Goal: Transaction & Acquisition: Download file/media

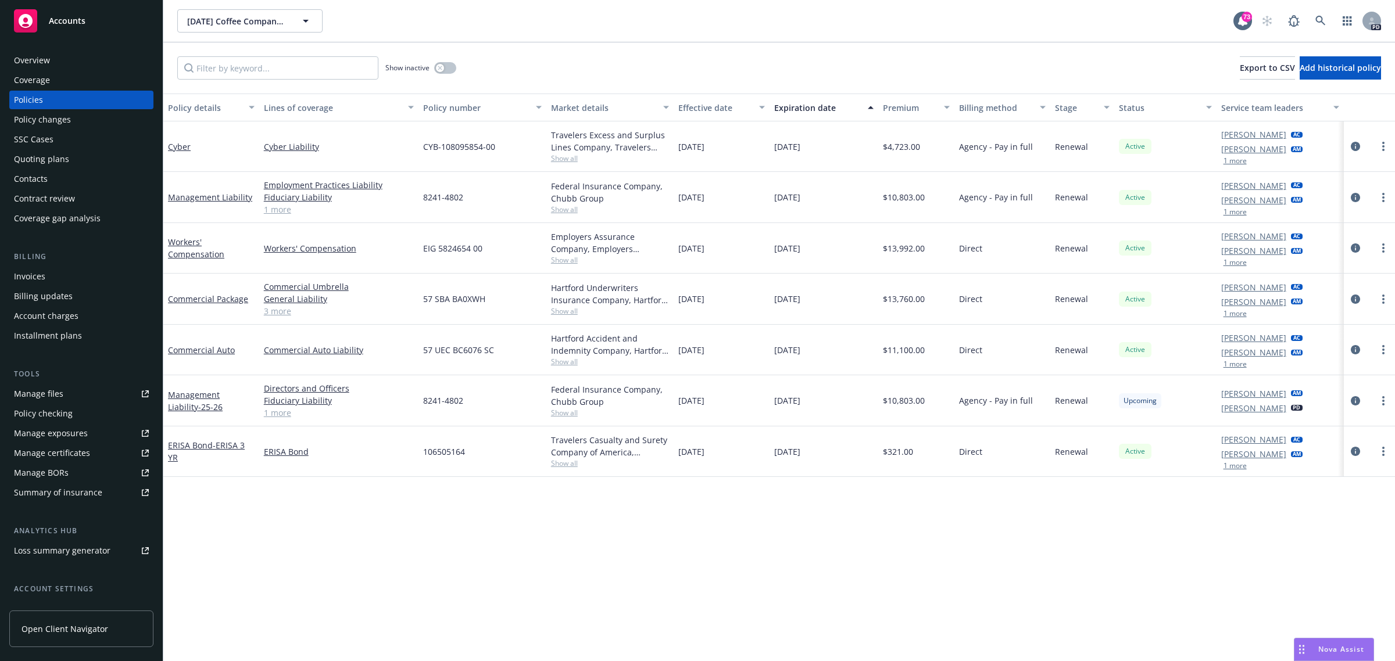
click at [64, 19] on span "Accounts" at bounding box center [67, 20] width 37 height 9
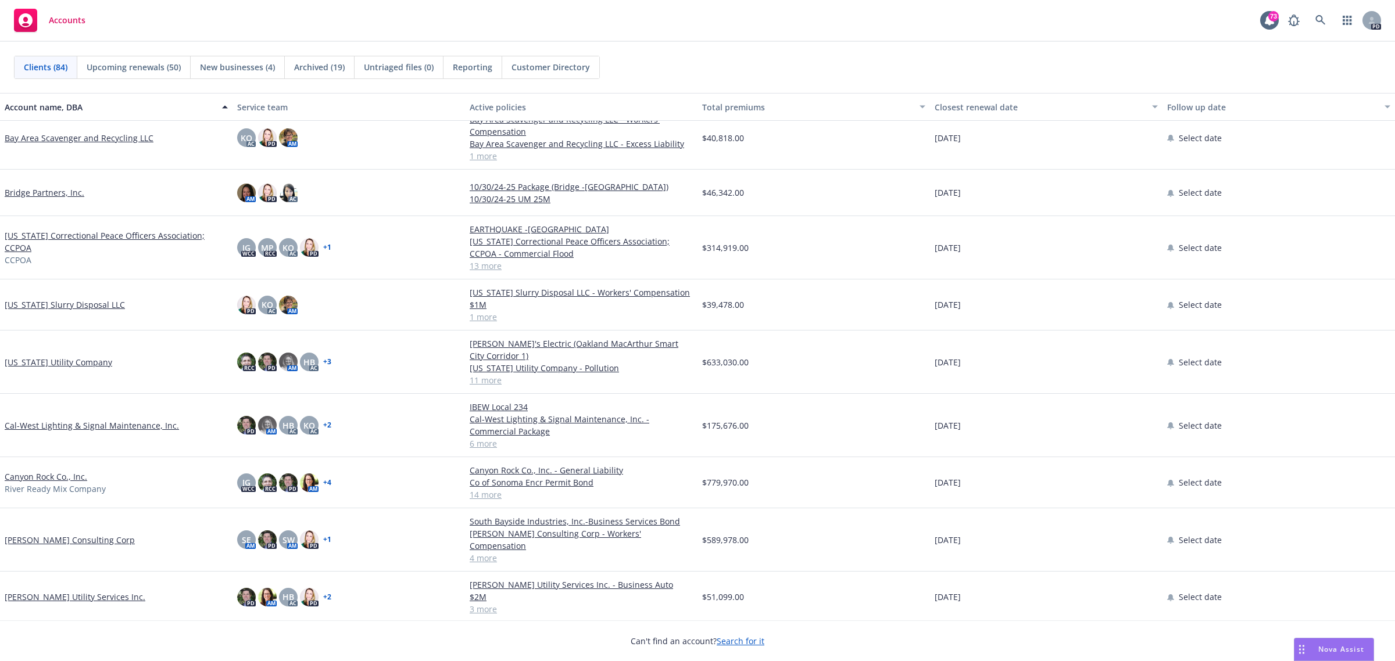
scroll to position [581, 0]
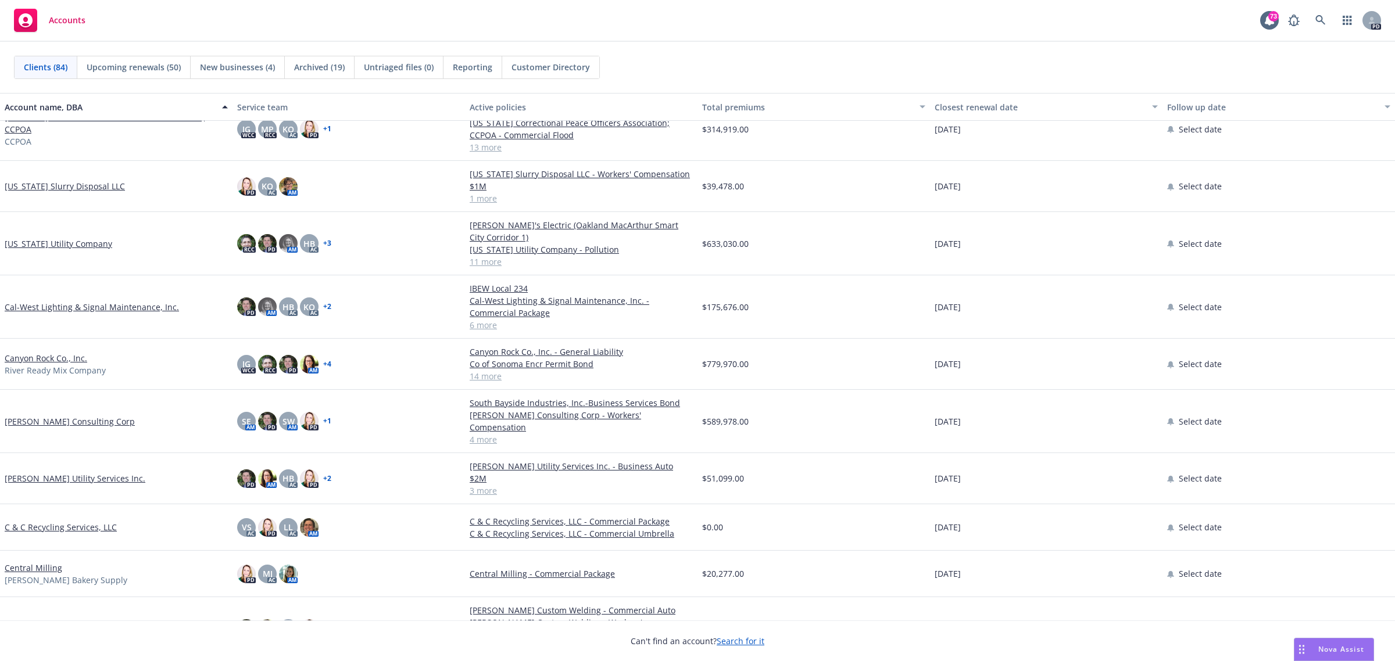
click at [35, 415] on link "[PERSON_NAME] Consulting Corp" at bounding box center [70, 421] width 130 height 12
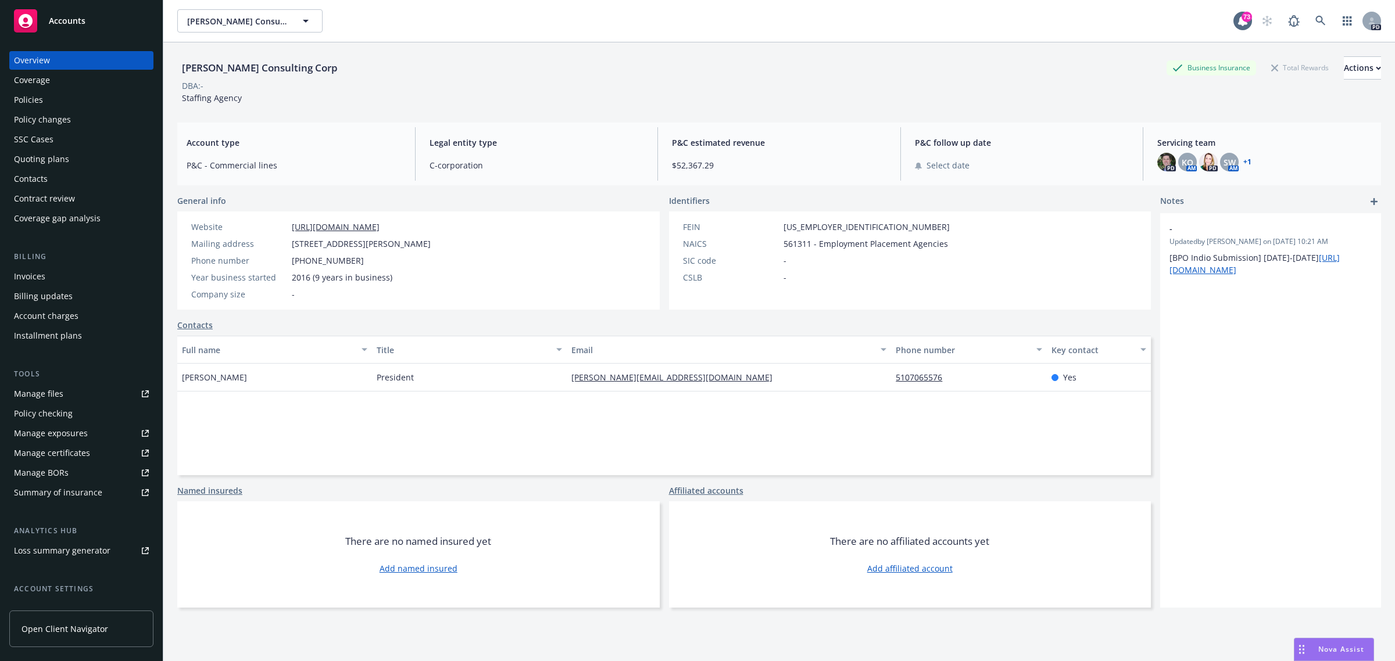
click at [30, 98] on div "Policies" at bounding box center [28, 100] width 29 height 19
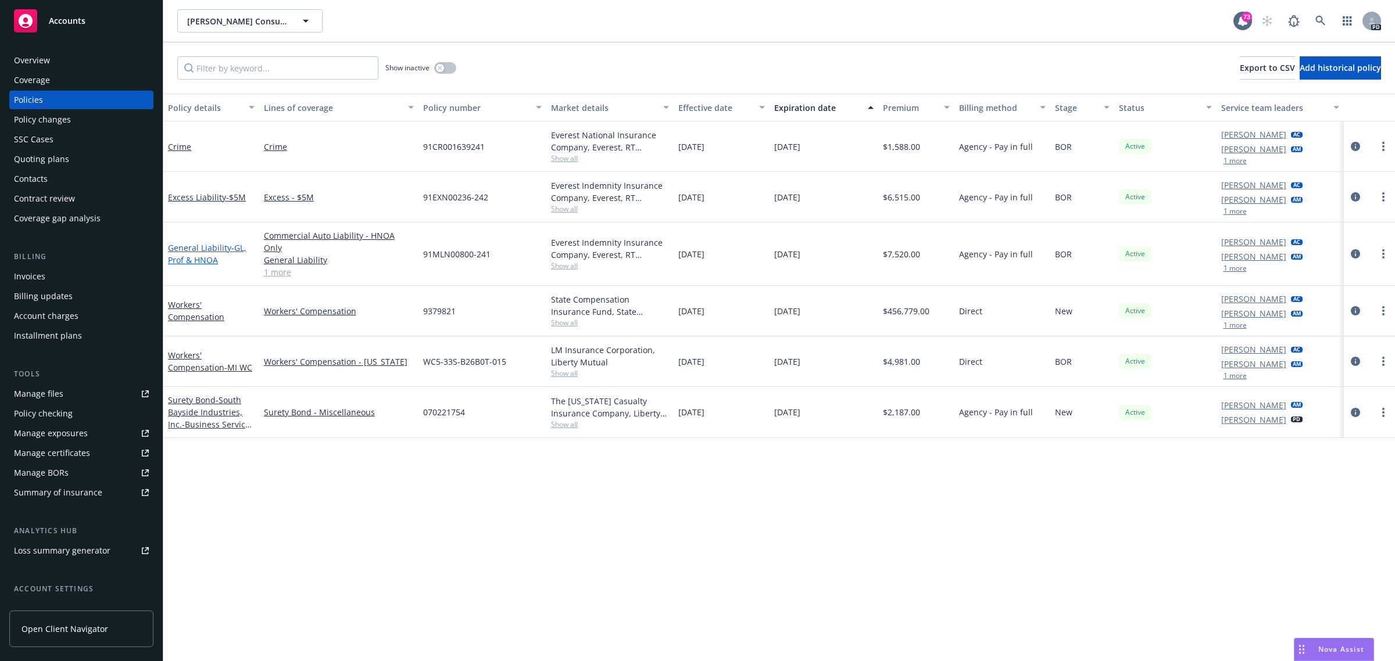
click at [196, 245] on link "General Liability - GL, Prof & HNOA" at bounding box center [207, 253] width 78 height 23
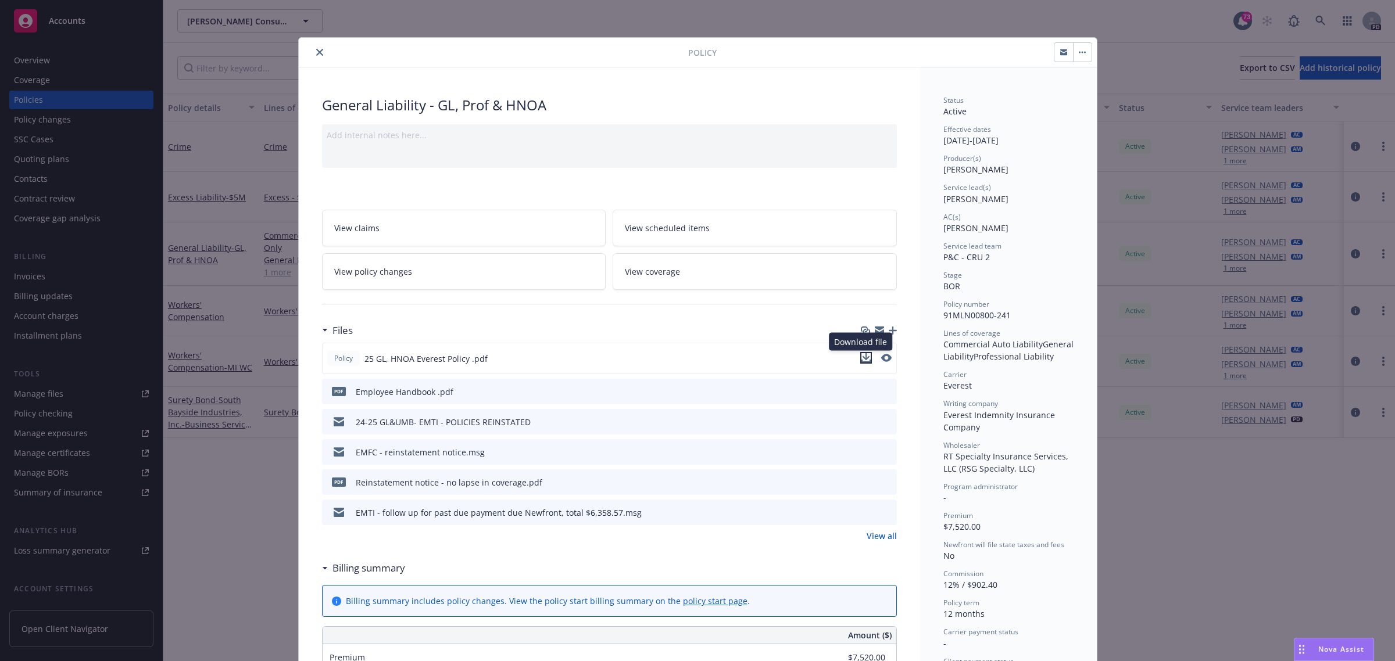
click at [862, 359] on icon "download file" at bounding box center [866, 356] width 8 height 7
click at [316, 56] on icon "close" at bounding box center [319, 52] width 7 height 7
